Goal: Navigation & Orientation: Find specific page/section

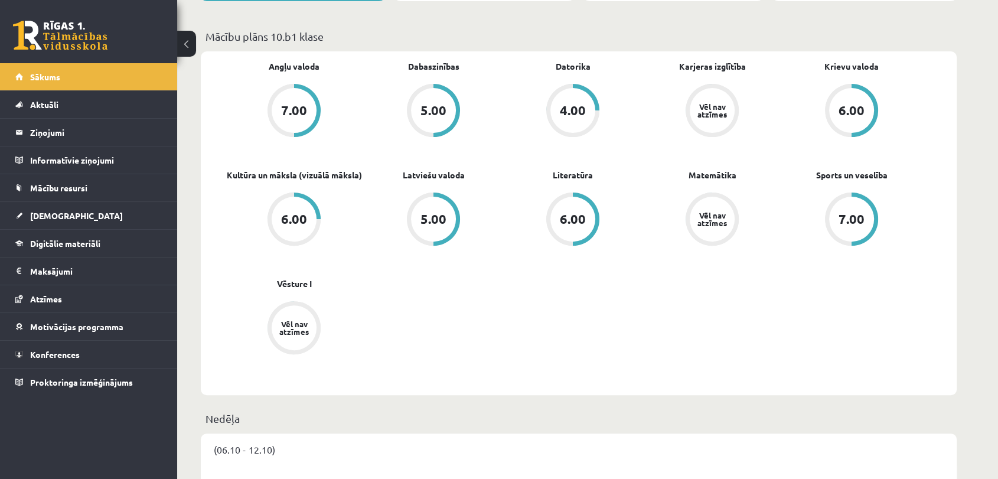
scroll to position [590, 0]
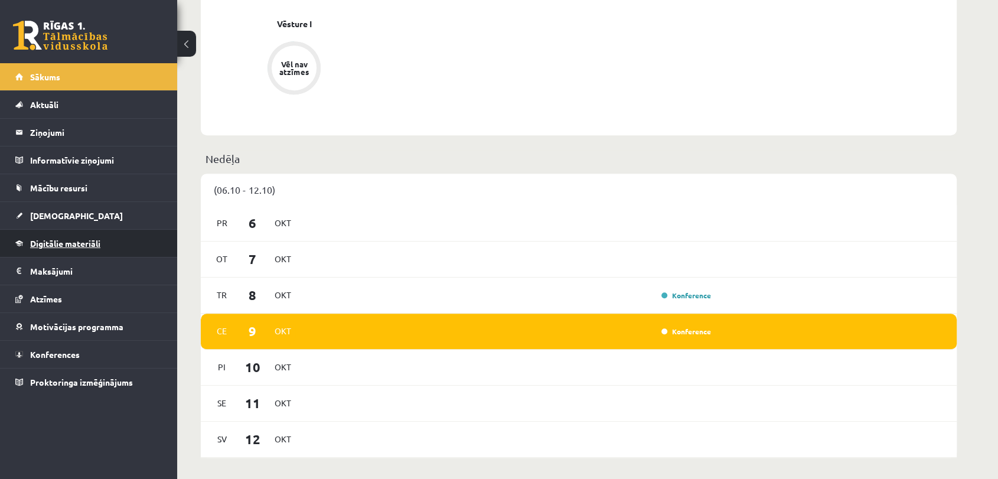
click at [54, 241] on span "Digitālie materiāli" at bounding box center [65, 243] width 70 height 11
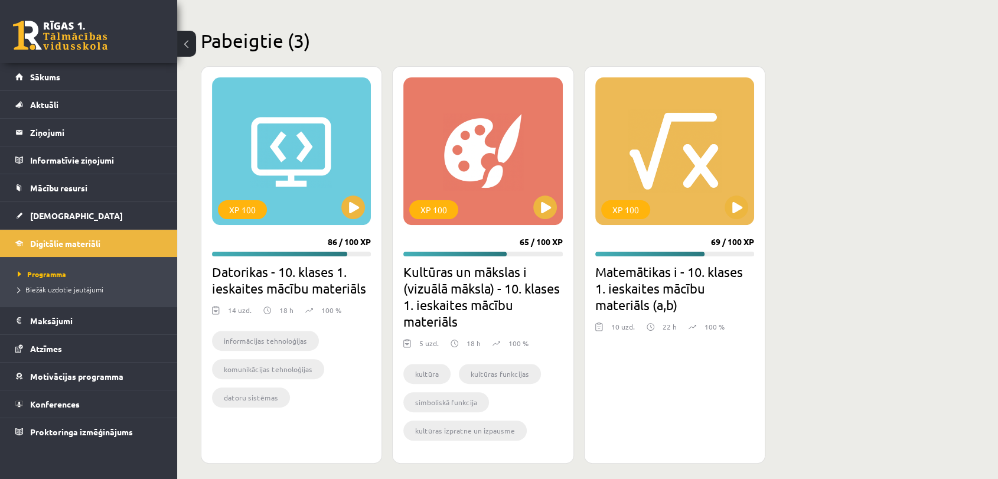
scroll to position [345, 0]
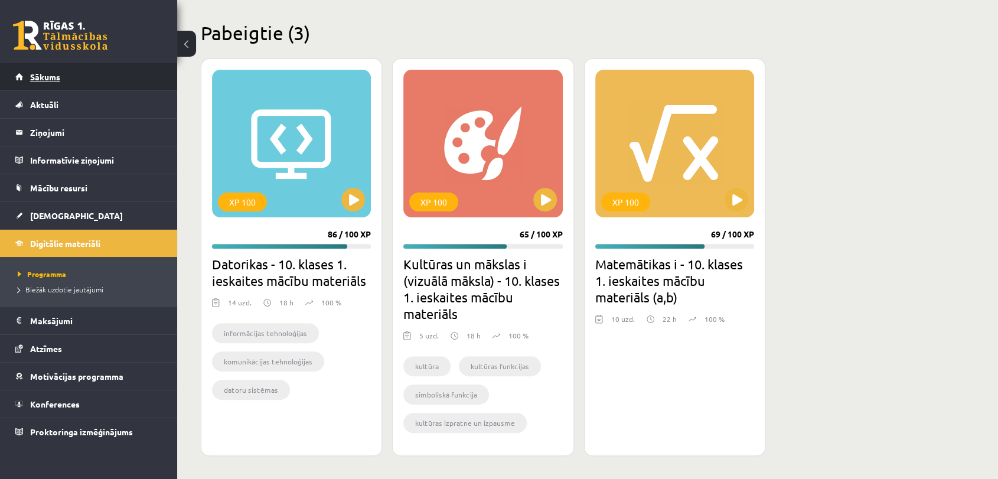
click at [44, 83] on link "Sākums" at bounding box center [88, 76] width 147 height 27
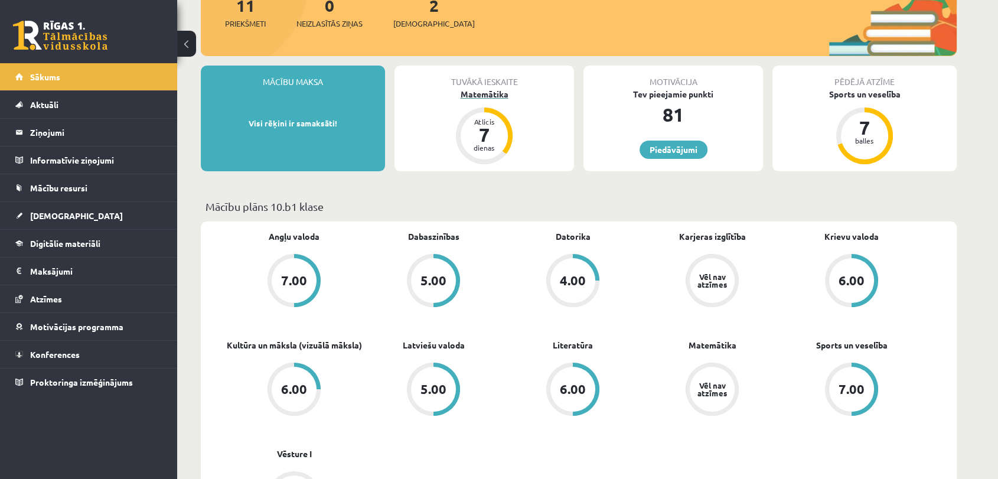
scroll to position [66, 0]
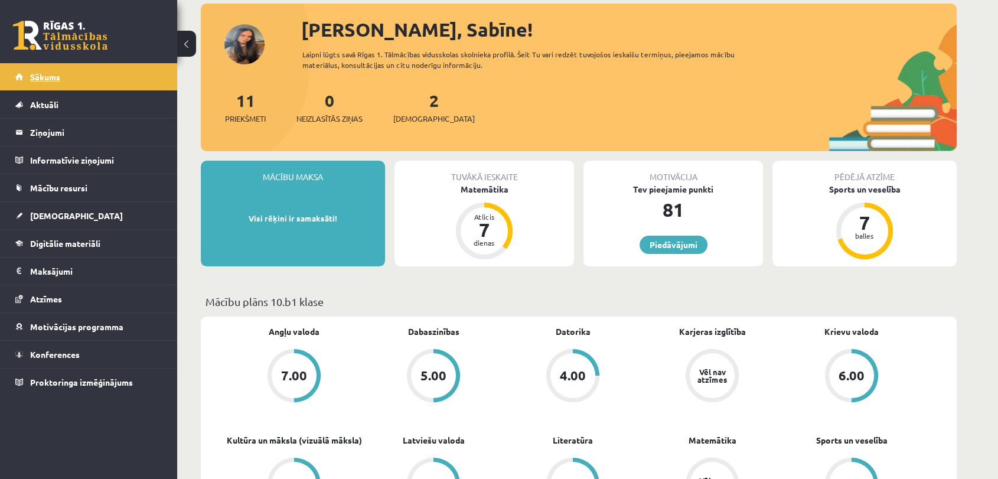
click at [95, 77] on link "Sākums" at bounding box center [88, 76] width 147 height 27
